Goal: Information Seeking & Learning: Compare options

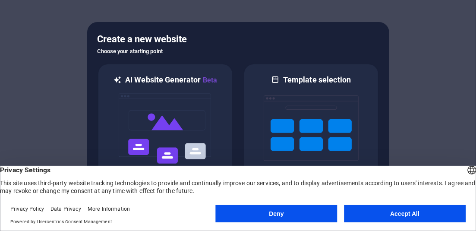
click at [389, 215] on button "Accept All" at bounding box center [405, 213] width 122 height 17
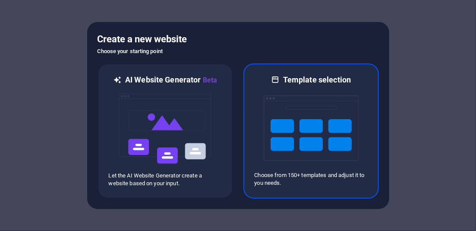
click at [306, 114] on img at bounding box center [310, 128] width 95 height 86
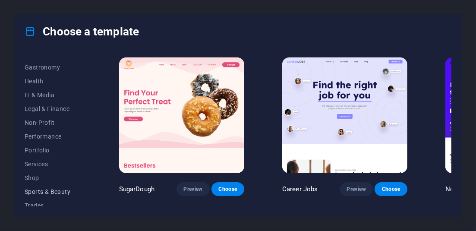
scroll to position [165, 0]
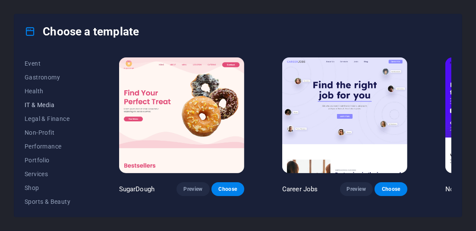
click at [45, 104] on span "IT & Media" at bounding box center [53, 104] width 56 height 7
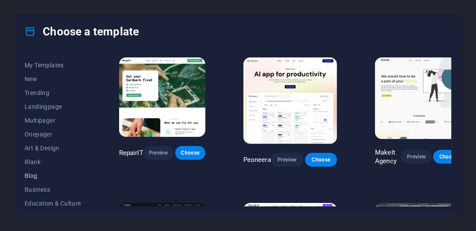
scroll to position [0, 0]
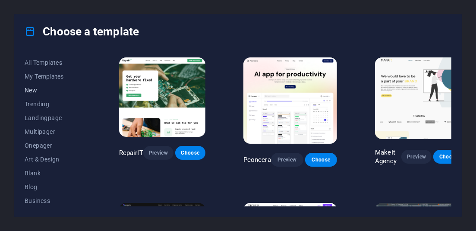
click at [31, 91] on span "New" at bounding box center [53, 90] width 56 height 7
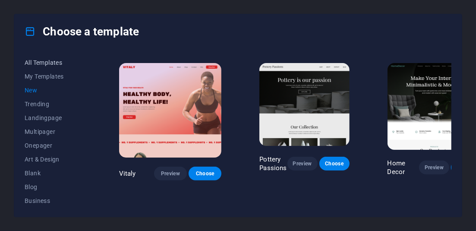
click at [56, 61] on span "All Templates" at bounding box center [53, 62] width 56 height 7
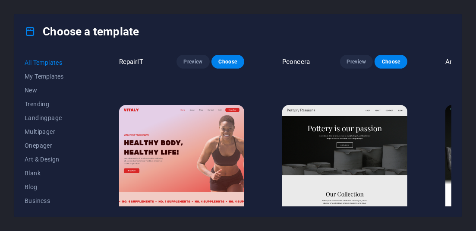
scroll to position [321, 0]
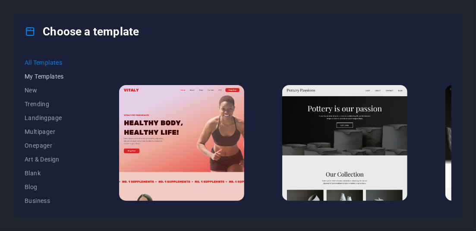
click at [51, 75] on span "My Templates" at bounding box center [53, 76] width 56 height 7
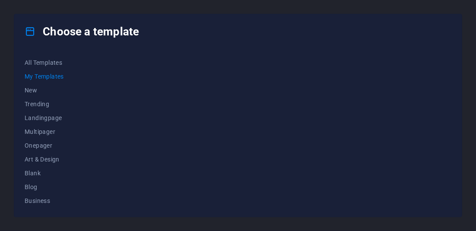
scroll to position [0, 0]
click at [44, 116] on span "Landingpage" at bounding box center [53, 117] width 56 height 7
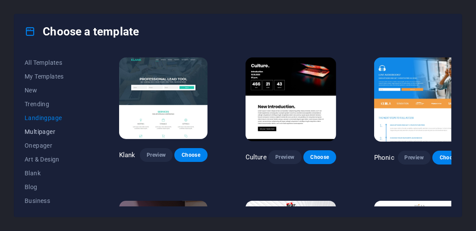
click at [46, 132] on span "Multipager" at bounding box center [53, 131] width 56 height 7
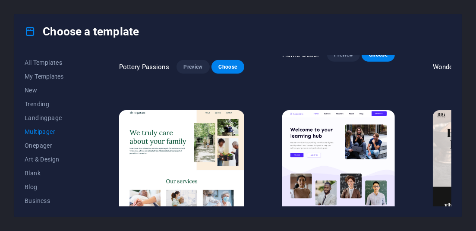
scroll to position [474, 0]
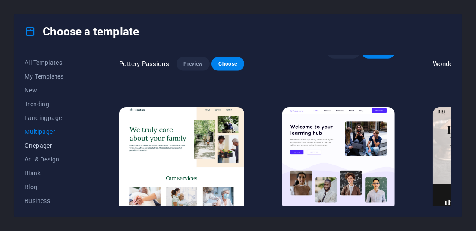
click at [40, 143] on span "Onepager" at bounding box center [53, 145] width 56 height 7
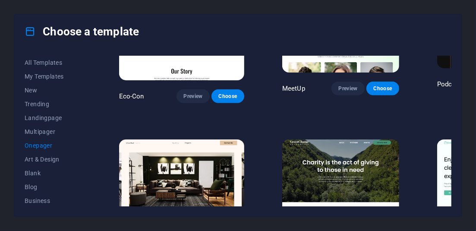
scroll to position [431, 0]
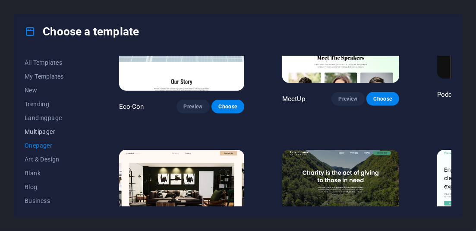
click at [39, 133] on span "Multipager" at bounding box center [53, 131] width 56 height 7
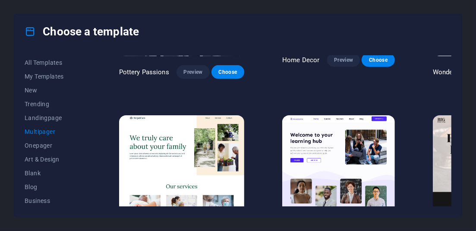
scroll to position [474, 0]
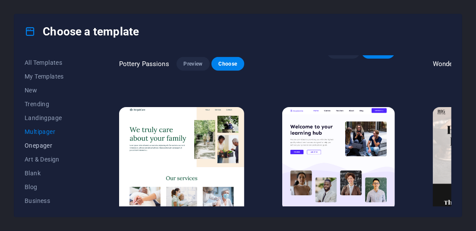
click at [31, 145] on span "Onepager" at bounding box center [53, 145] width 56 height 7
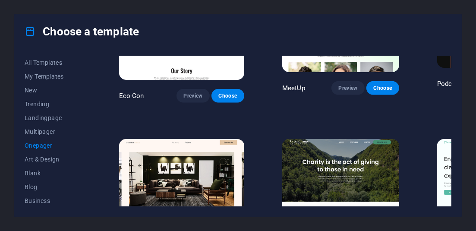
scroll to position [431, 0]
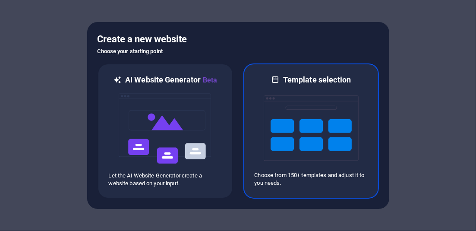
click at [289, 131] on img at bounding box center [310, 128] width 95 height 86
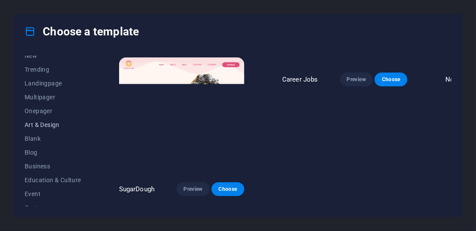
scroll to position [43, 0]
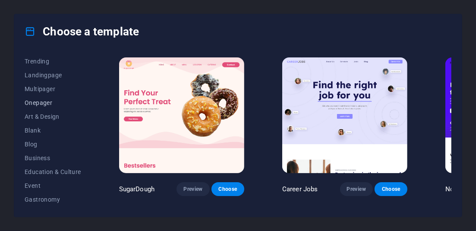
click at [31, 102] on span "Onepager" at bounding box center [53, 102] width 56 height 7
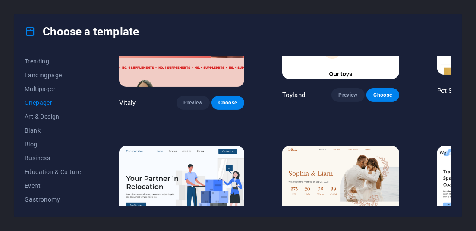
scroll to position [129, 0]
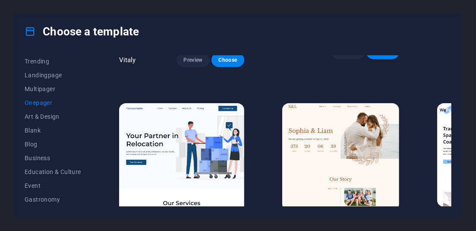
click at [338, 223] on span "Preview" at bounding box center [347, 226] width 19 height 7
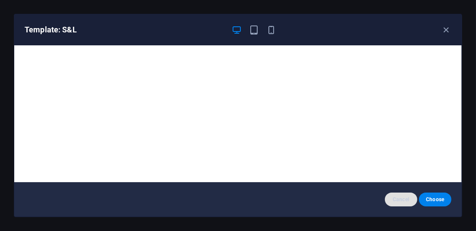
click at [398, 201] on span "Cancel" at bounding box center [400, 199] width 19 height 7
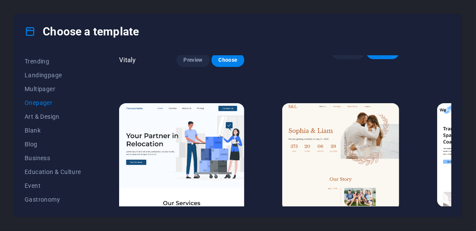
click at [146, 109] on img at bounding box center [181, 161] width 125 height 116
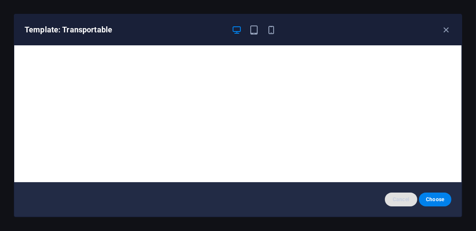
click at [400, 202] on span "Cancel" at bounding box center [400, 199] width 19 height 7
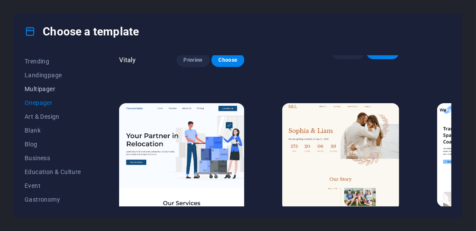
click at [37, 85] on span "Multipager" at bounding box center [53, 88] width 56 height 7
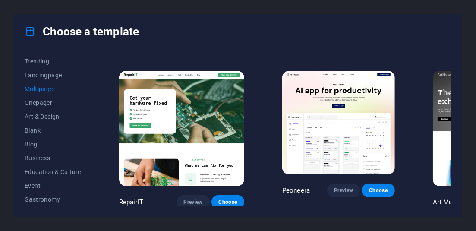
scroll to position [172, 0]
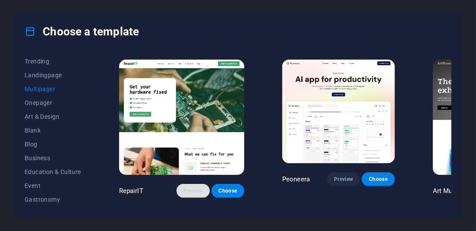
click at [183, 187] on span "Preview" at bounding box center [192, 190] width 19 height 7
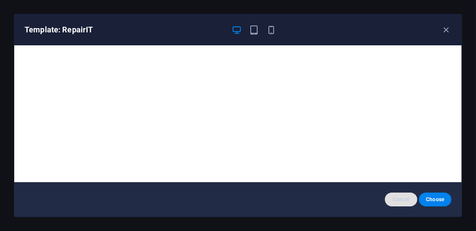
click at [399, 198] on span "Cancel" at bounding box center [400, 199] width 19 height 7
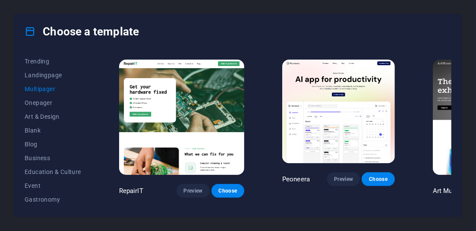
click at [351, 125] on img at bounding box center [338, 110] width 113 height 103
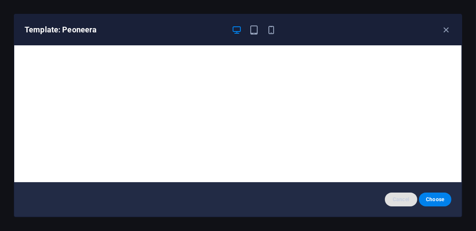
click at [399, 198] on span "Cancel" at bounding box center [400, 199] width 19 height 7
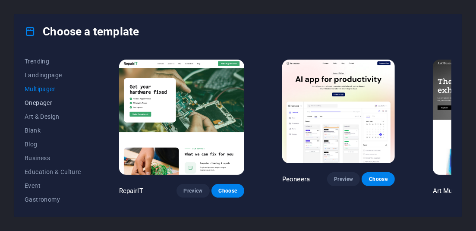
click at [38, 100] on span "Onepager" at bounding box center [53, 102] width 56 height 7
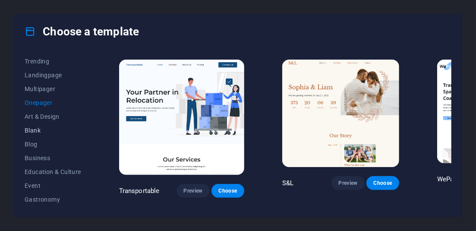
click at [31, 129] on span "Blank" at bounding box center [53, 130] width 56 height 7
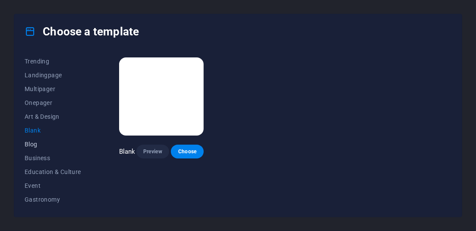
click at [30, 146] on span "Blog" at bounding box center [53, 144] width 56 height 7
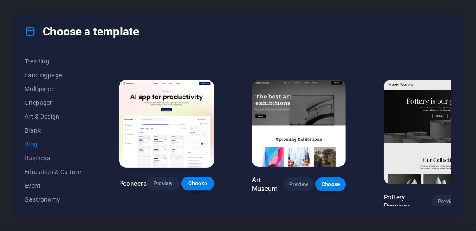
scroll to position [129, 0]
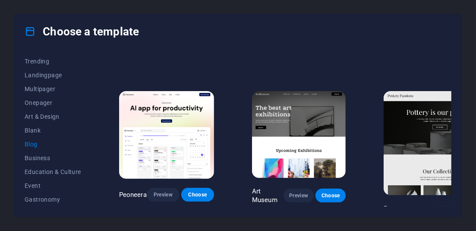
click at [285, 103] on img at bounding box center [299, 134] width 94 height 86
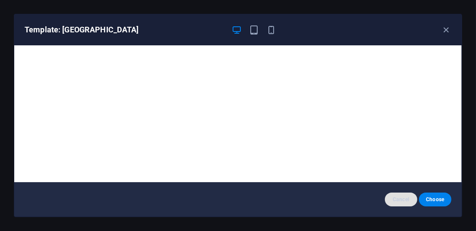
click at [408, 202] on span "Cancel" at bounding box center [400, 199] width 19 height 7
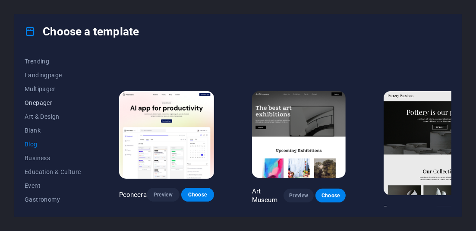
click at [30, 100] on span "Onepager" at bounding box center [53, 102] width 56 height 7
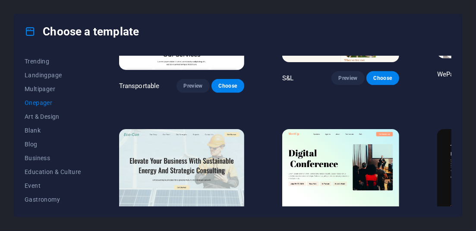
scroll to position [301, 0]
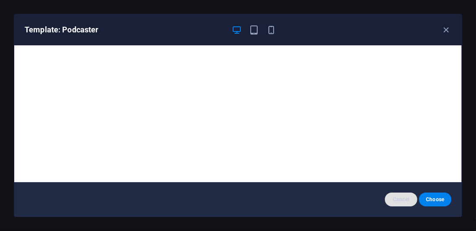
click at [398, 198] on span "Cancel" at bounding box center [400, 199] width 19 height 7
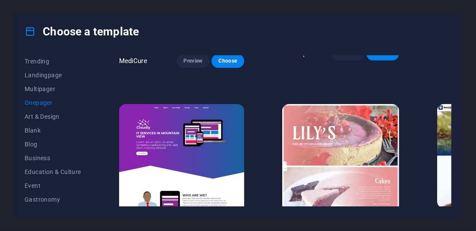
scroll to position [2932, 0]
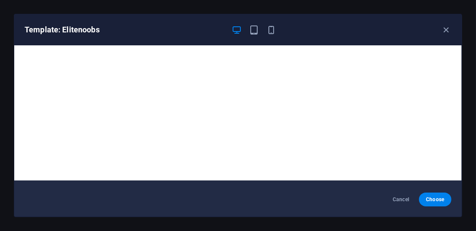
scroll to position [0, 0]
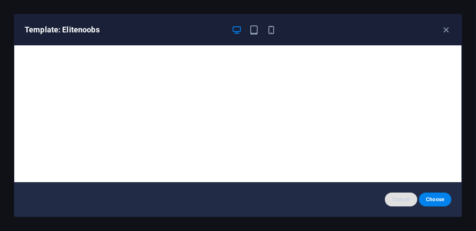
click at [398, 197] on span "Cancel" at bounding box center [400, 199] width 19 height 7
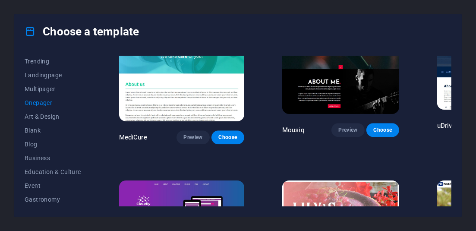
scroll to position [2802, 0]
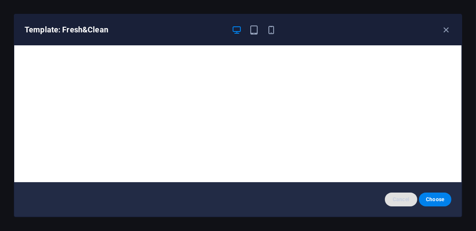
click at [398, 199] on span "Cancel" at bounding box center [400, 199] width 19 height 7
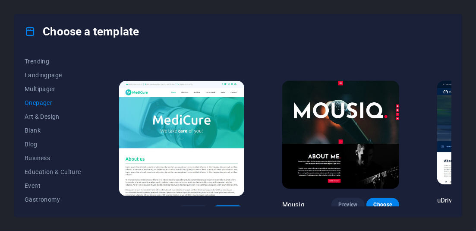
scroll to position [2759, 0]
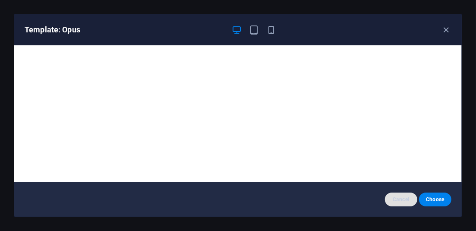
click at [400, 200] on span "Cancel" at bounding box center [400, 199] width 19 height 7
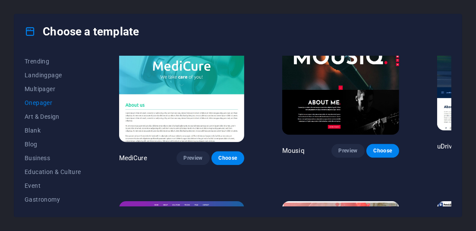
scroll to position [2932, 0]
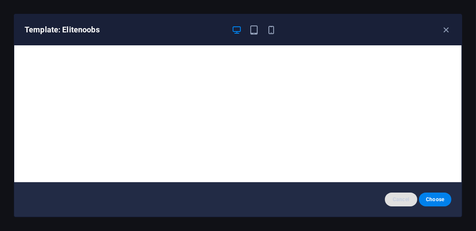
click at [406, 201] on span "Cancel" at bounding box center [400, 199] width 19 height 7
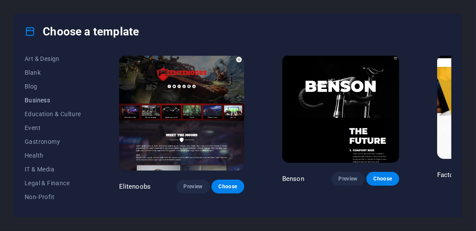
scroll to position [208, 0]
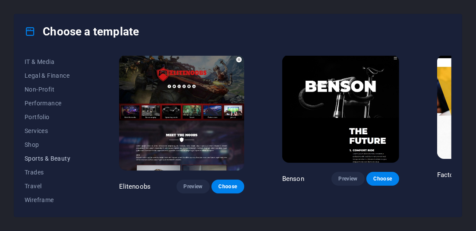
click at [52, 155] on span "Sports & Beauty" at bounding box center [53, 158] width 56 height 7
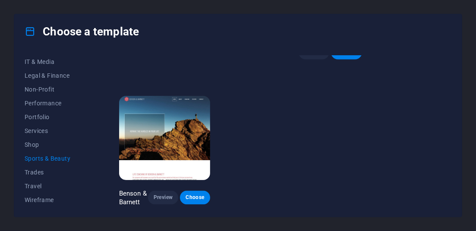
scroll to position [792, 0]
click at [158, 194] on span "Preview" at bounding box center [163, 197] width 16 height 7
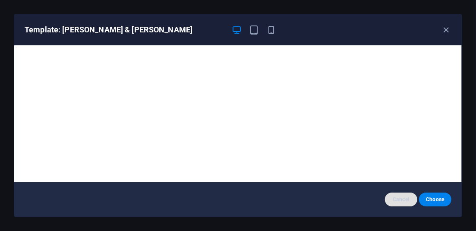
click at [402, 197] on span "Cancel" at bounding box center [400, 199] width 19 height 7
